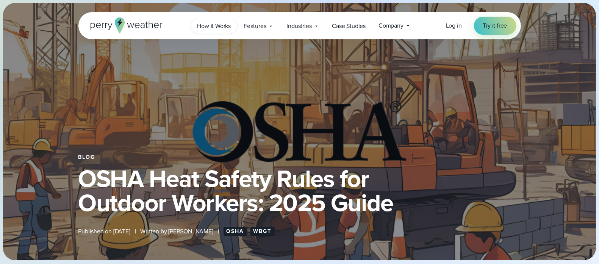
click at [227, 27] on span "How it Works" at bounding box center [214, 26] width 34 height 9
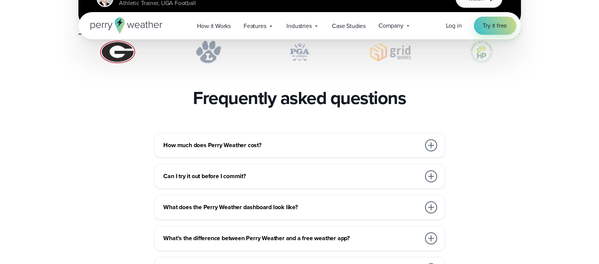
scroll to position [1609, 0]
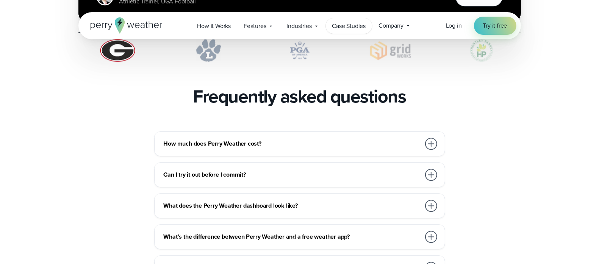
click at [349, 25] on span "Case Studies" at bounding box center [349, 26] width 34 height 9
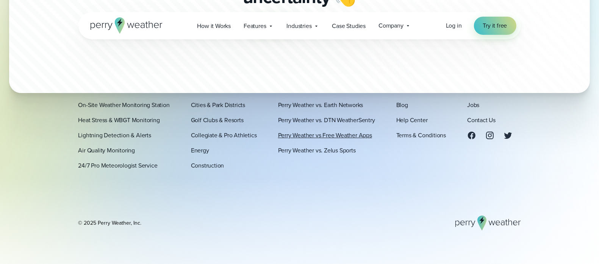
scroll to position [2085, 0]
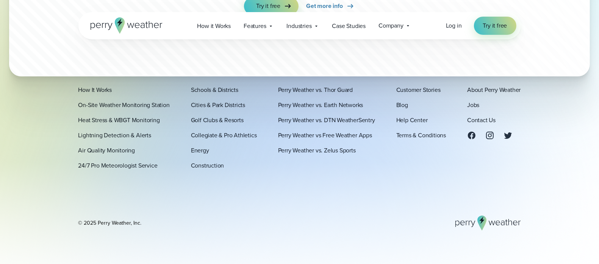
click at [265, 198] on div "Platform How It Works On-Site Weather Monitoring Station Heat Stress & WBGT Mon…" at bounding box center [299, 151] width 442 height 159
